Goal: Find specific fact

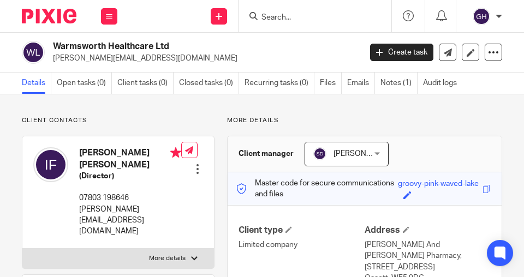
click at [277, 17] on input "Search" at bounding box center [309, 18] width 98 height 10
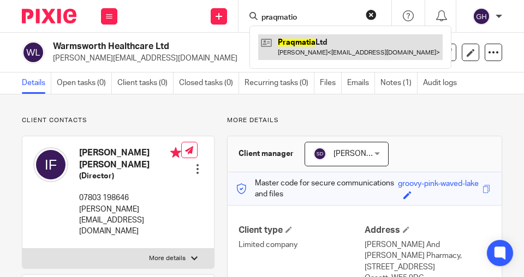
type input "praqmatio"
click at [285, 43] on link at bounding box center [350, 46] width 184 height 25
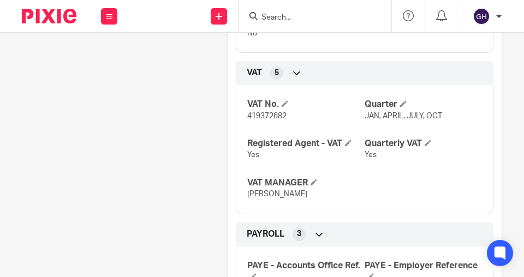
scroll to position [686, 0]
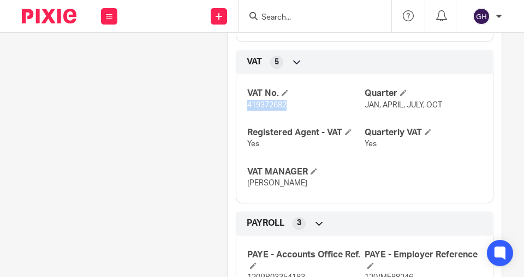
drag, startPoint x: 288, startPoint y: 124, endPoint x: 247, endPoint y: 127, distance: 41.5
click at [247, 111] on p "419372682" at bounding box center [305, 105] width 117 height 11
copy span "419372682"
